Goal: Information Seeking & Learning: Learn about a topic

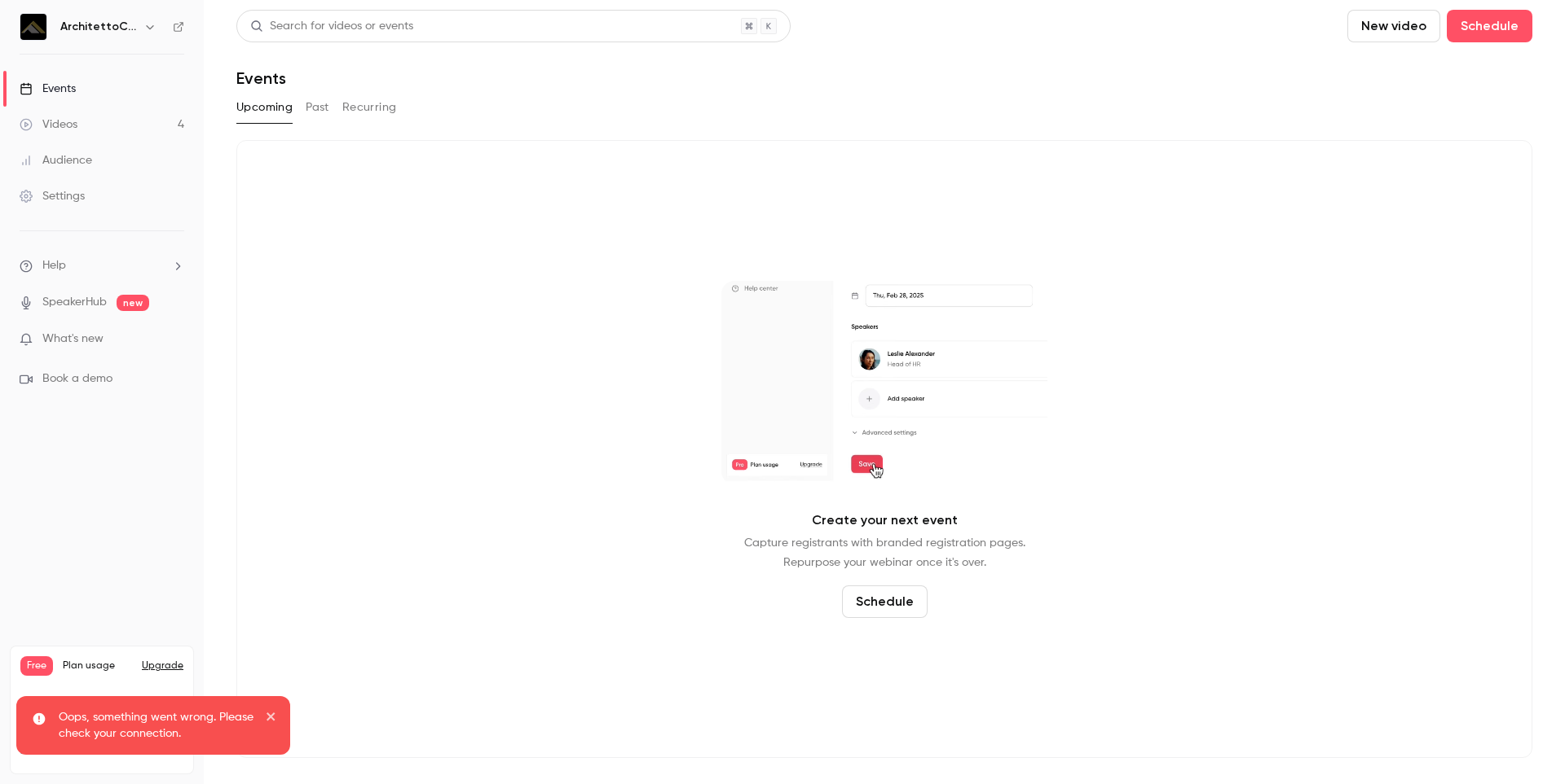
click at [73, 123] on div "Videos" at bounding box center [48, 124] width 58 height 16
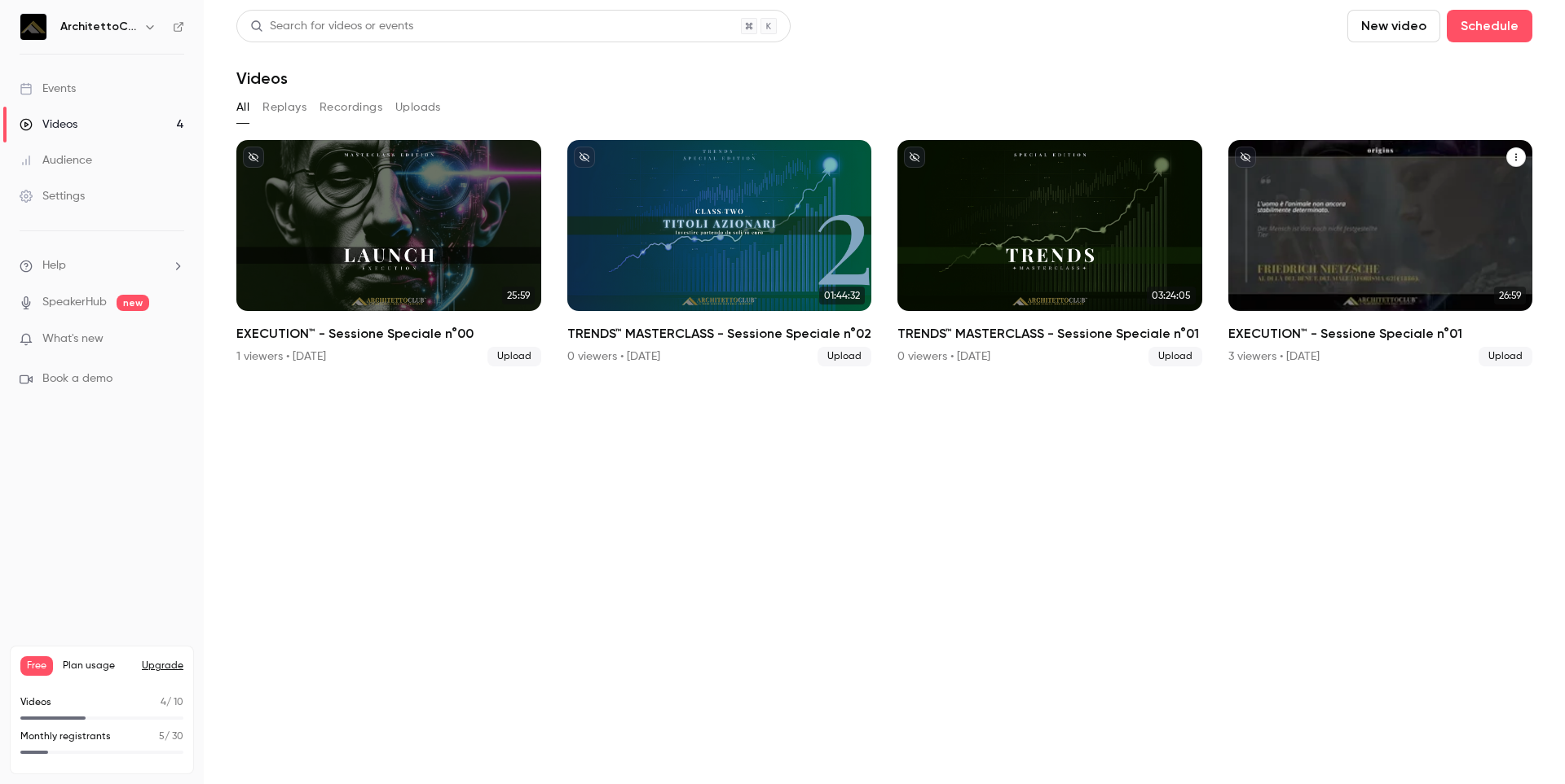
click at [1366, 236] on div "EXECUTION™ - Sessione Speciale n°01" at bounding box center [1380, 225] width 305 height 171
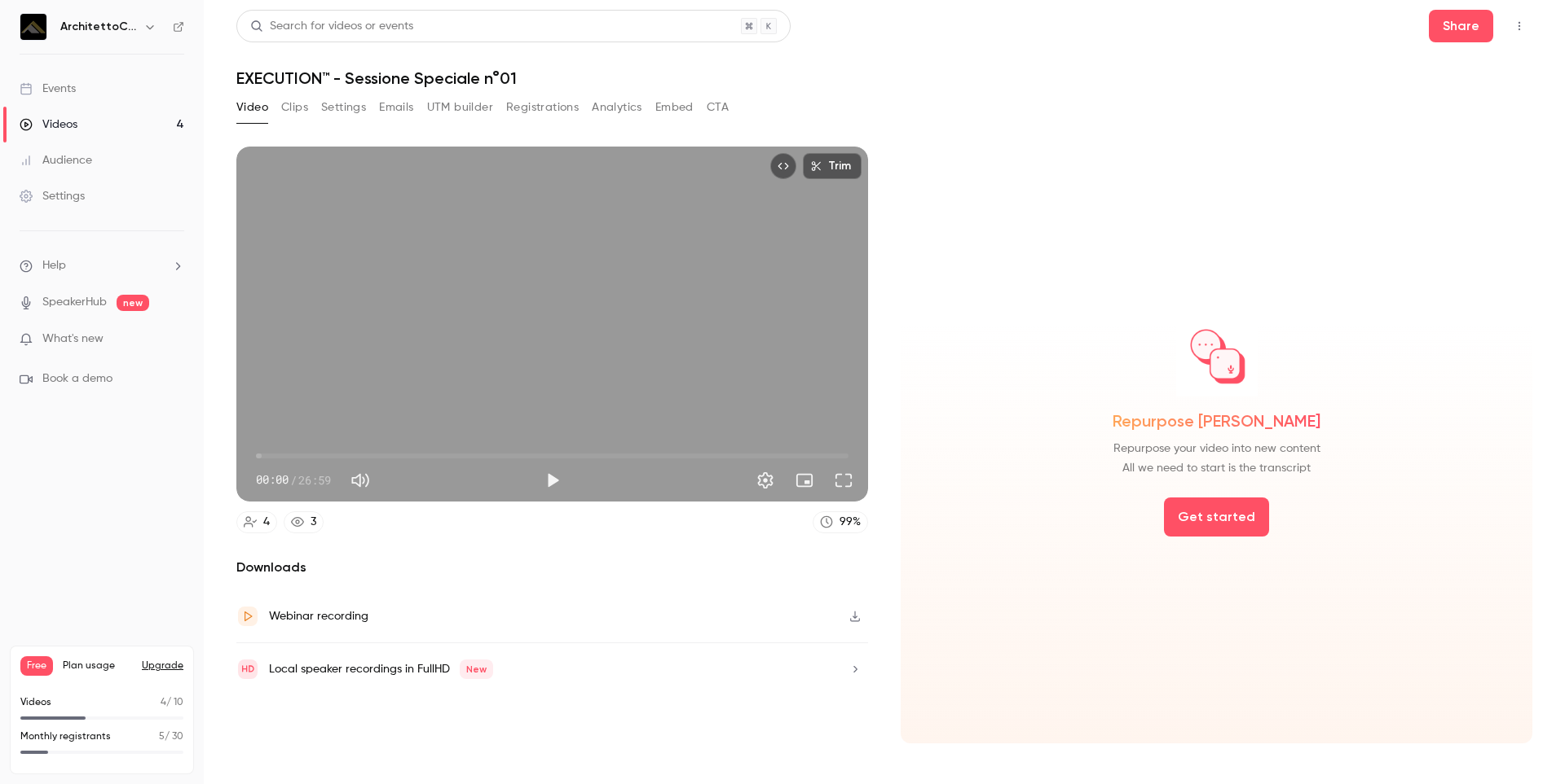
click at [608, 101] on button "Analytics" at bounding box center [616, 107] width 51 height 26
click at [86, 126] on link "Videos 4" at bounding box center [101, 125] width 204 height 36
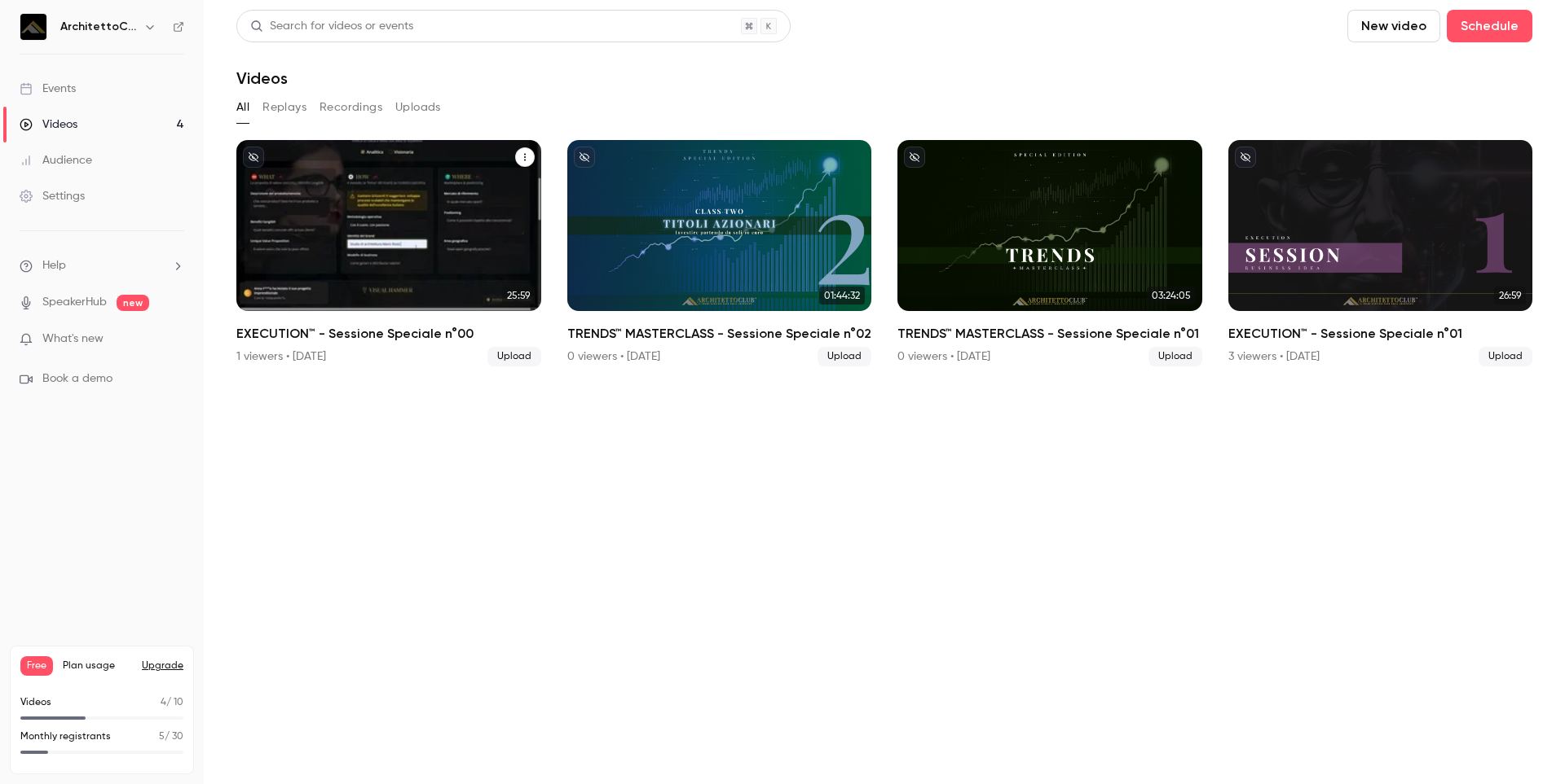
click at [356, 225] on div "EXECUTION™ - Sessione Speciale n°00" at bounding box center [388, 225] width 305 height 171
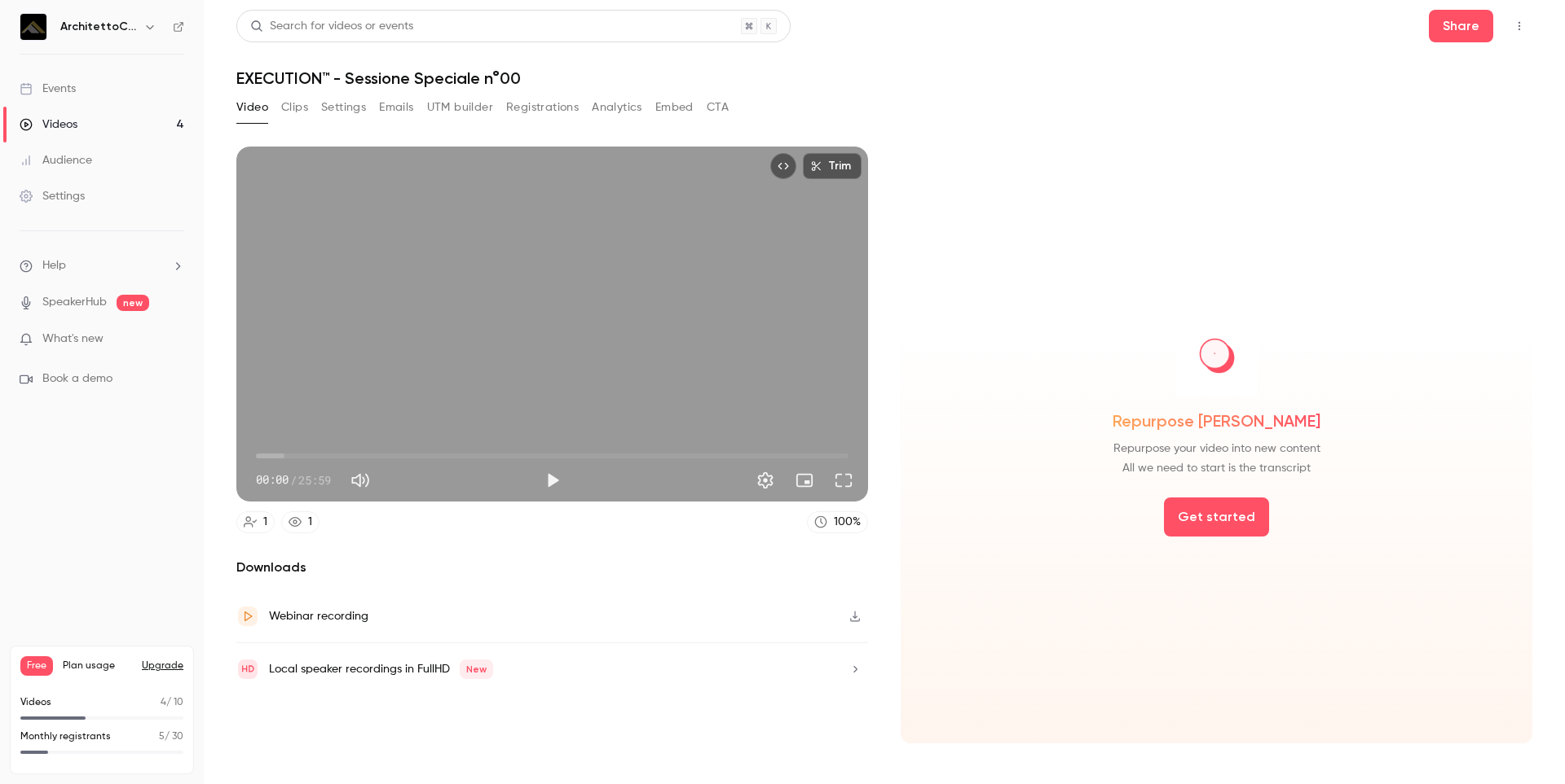
click at [611, 116] on button "Analytics" at bounding box center [616, 107] width 51 height 26
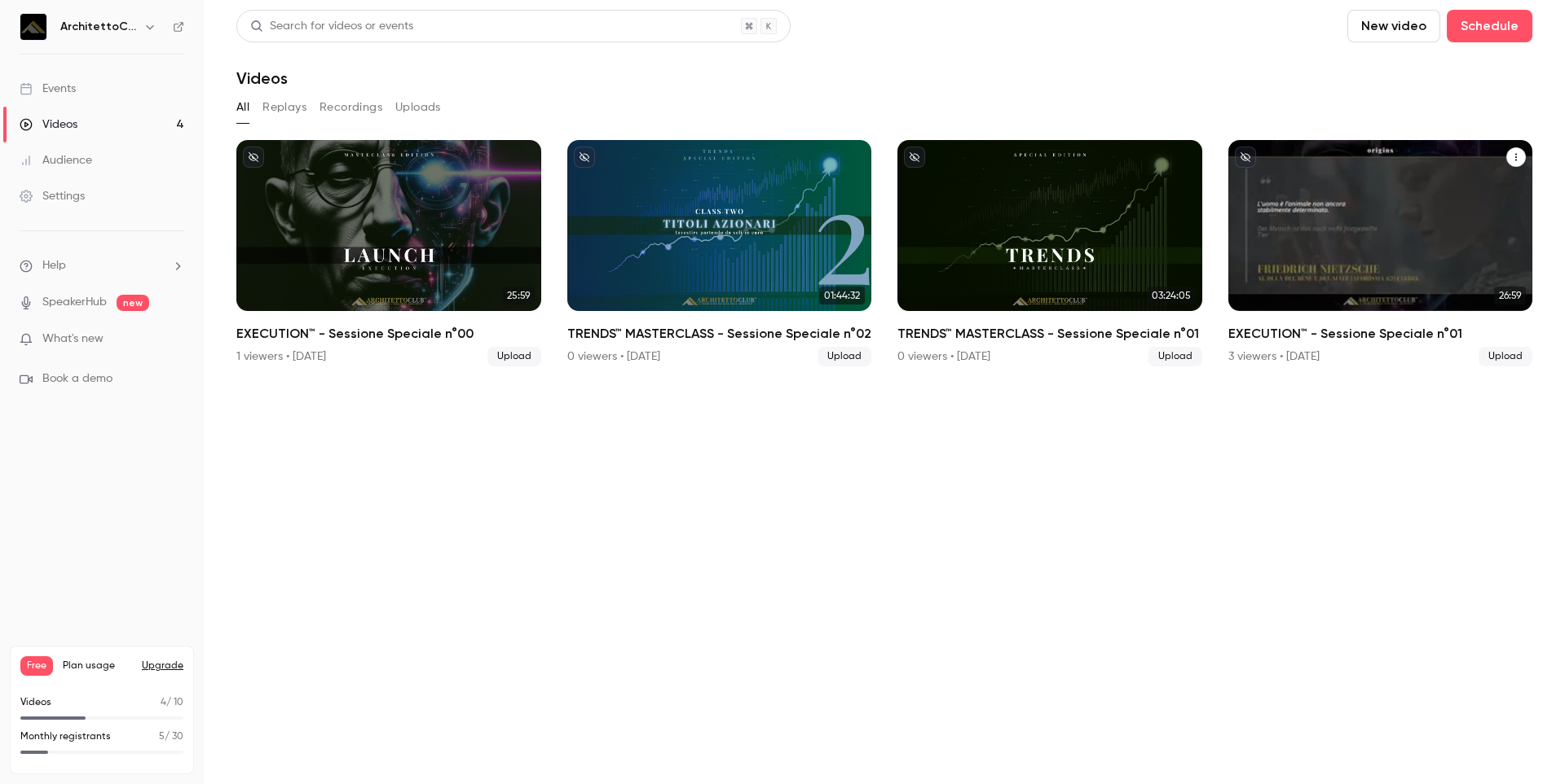
click at [1344, 236] on div "EXECUTION™ - Sessione Speciale n°01" at bounding box center [1380, 225] width 305 height 171
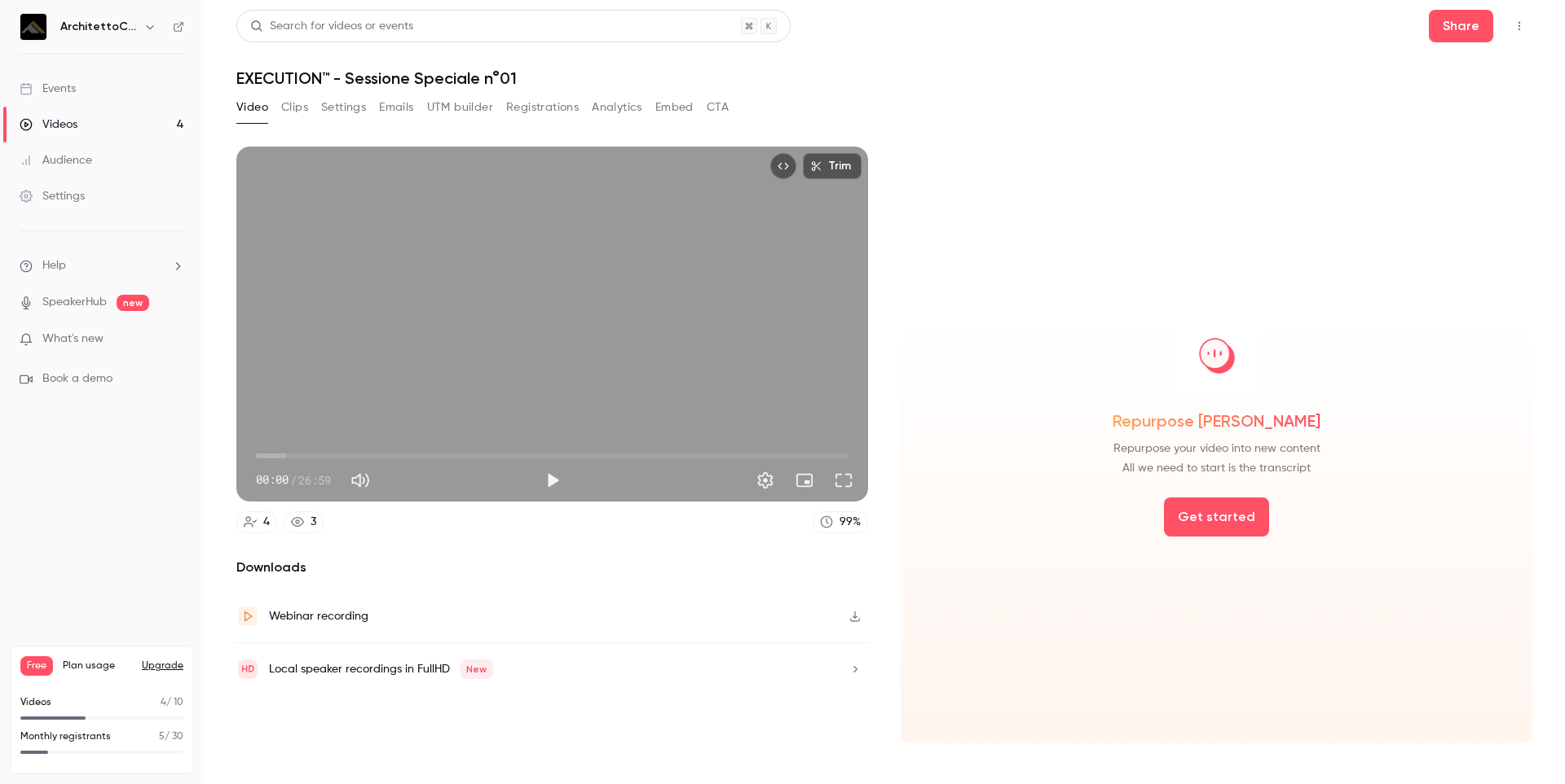
click at [595, 108] on button "Analytics" at bounding box center [616, 107] width 51 height 26
